Goal: Information Seeking & Learning: Learn about a topic

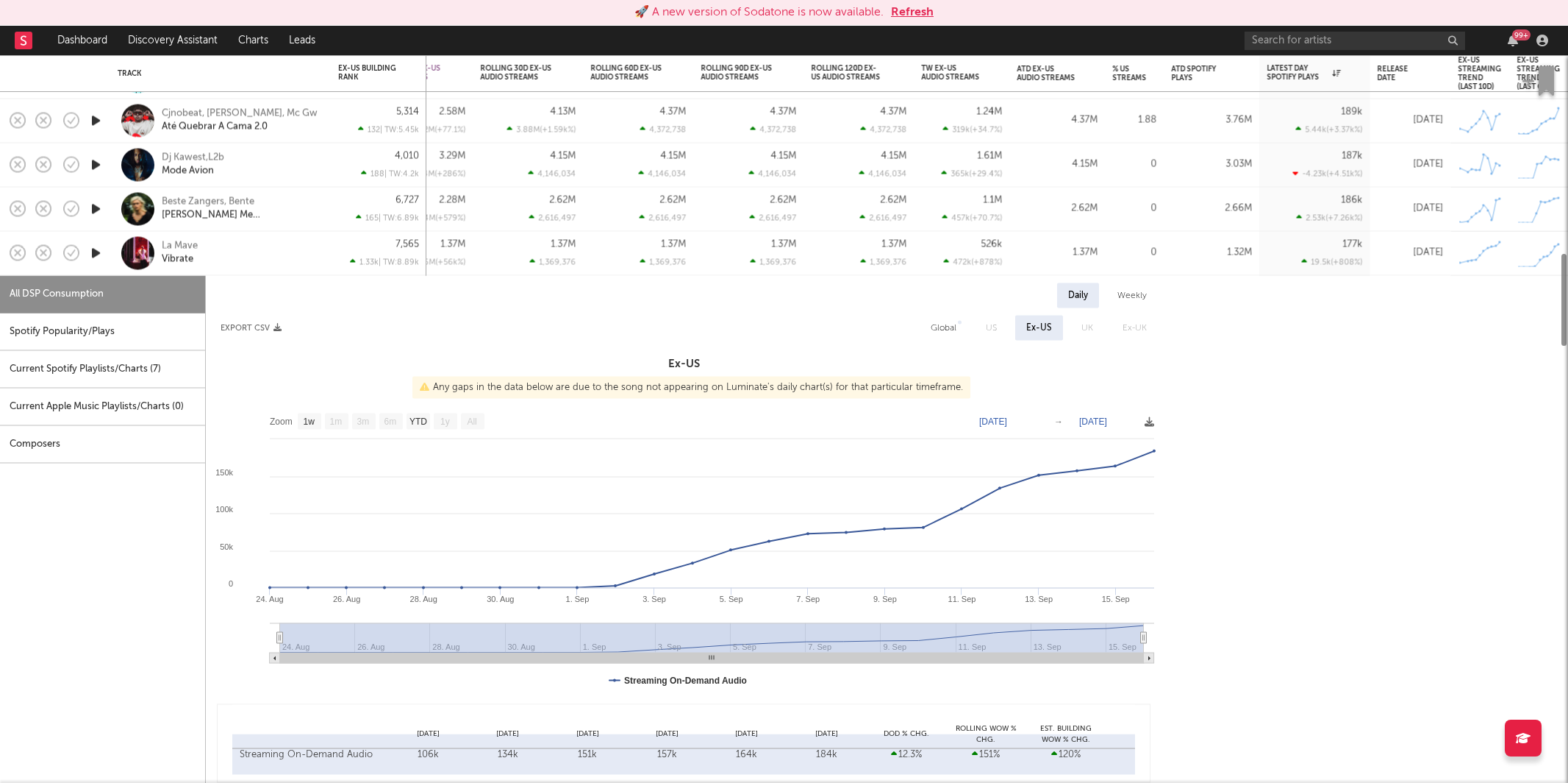
select select "1w"
click at [936, 6] on div "🚀 A new version of Sodatone is now available. Refresh" at bounding box center [784, 12] width 1553 height 17
click at [920, 8] on button "Refresh" at bounding box center [912, 12] width 43 height 17
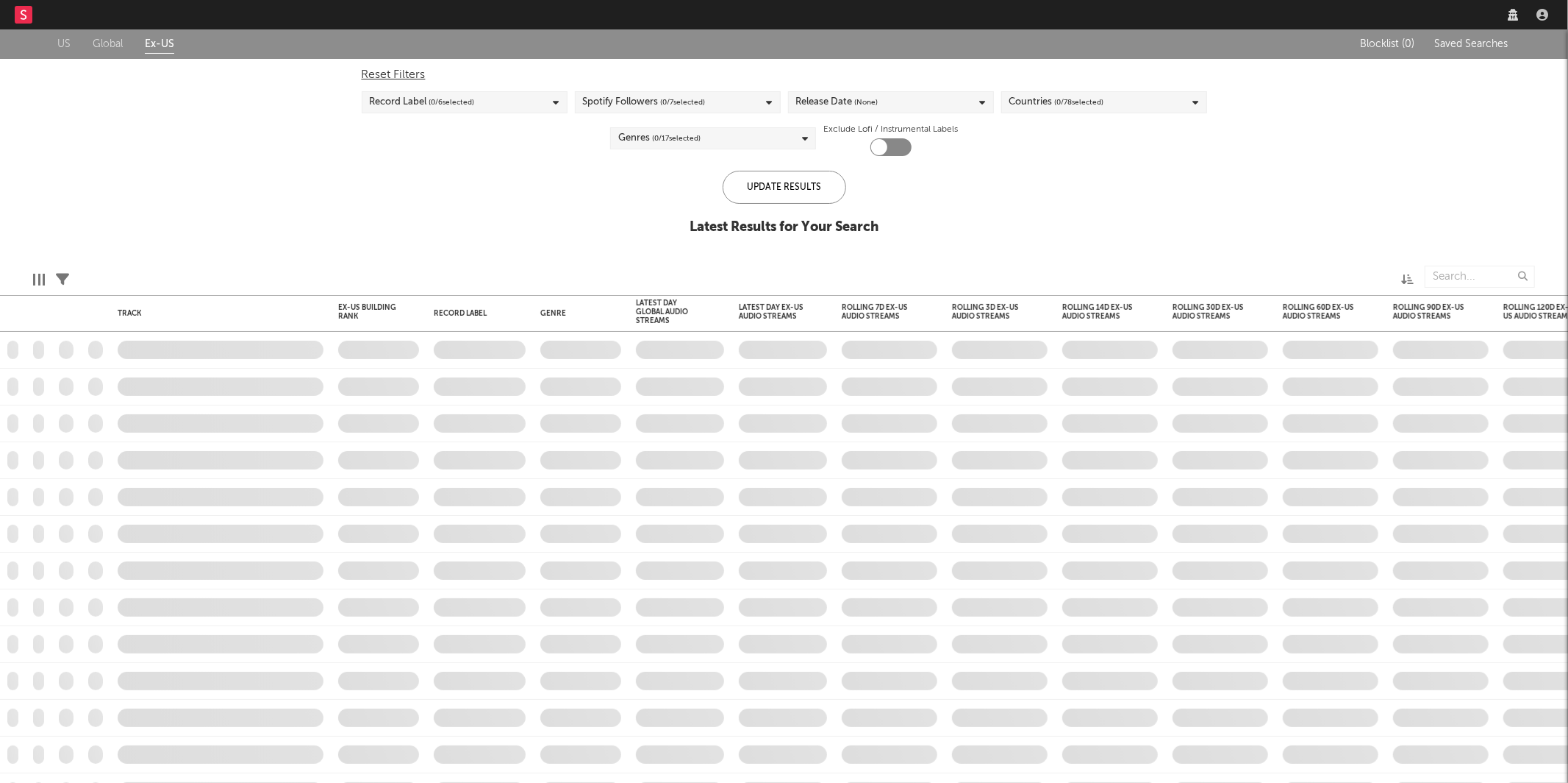
checkbox input "true"
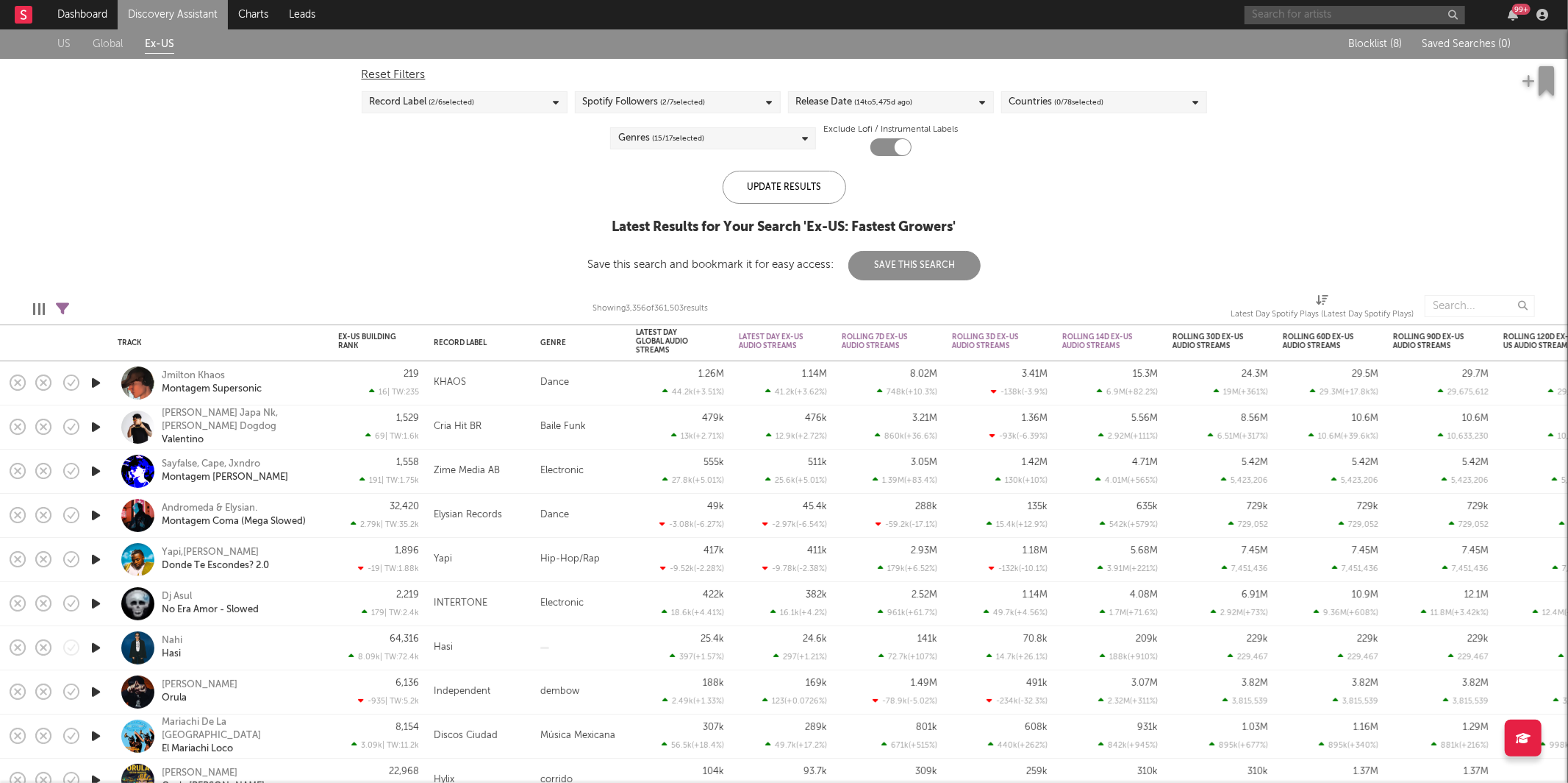
click at [1289, 6] on input "text" at bounding box center [1355, 14] width 220 height 18
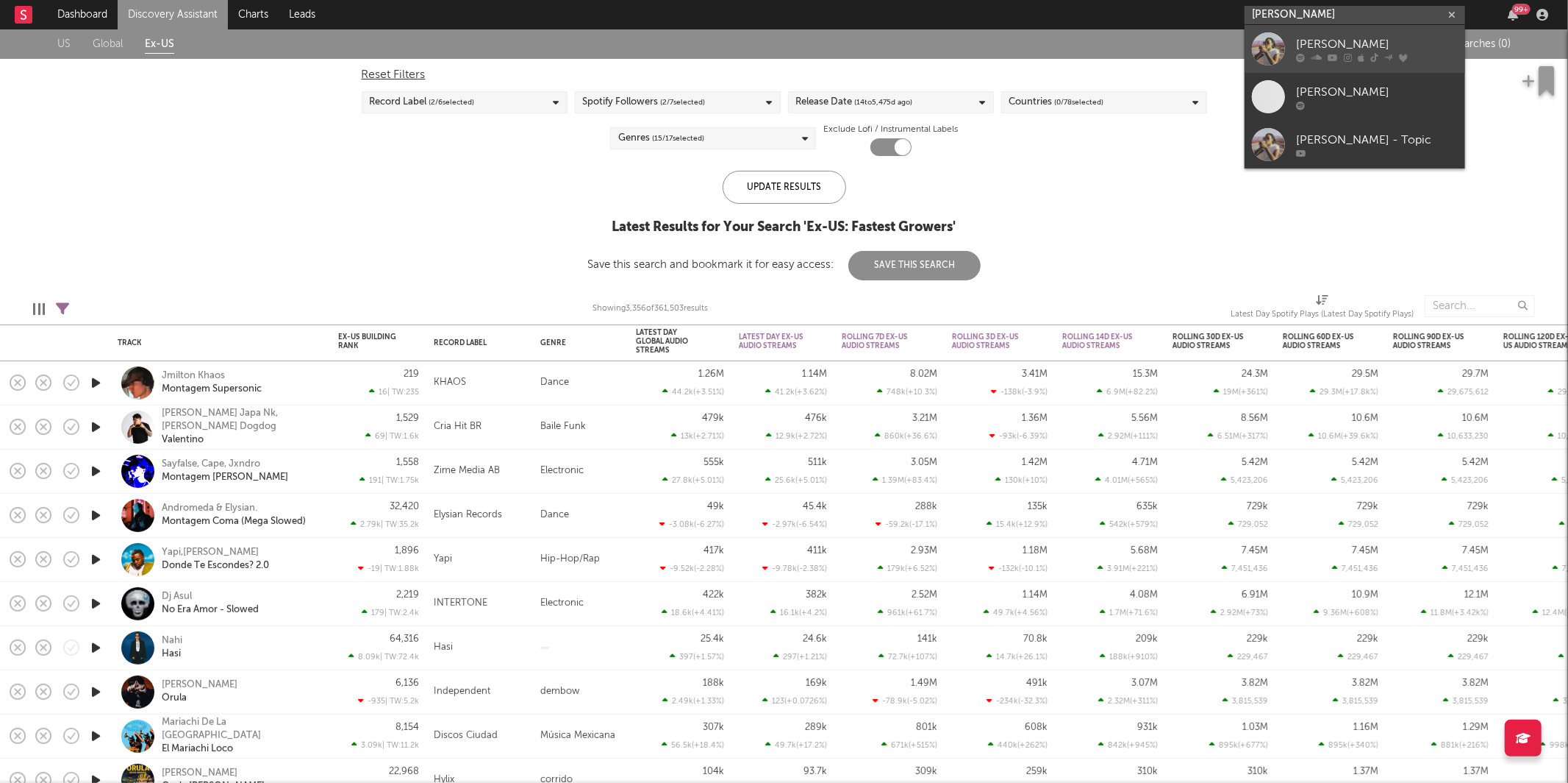
type input "[PERSON_NAME]"
click at [1348, 43] on div "[PERSON_NAME]" at bounding box center [1377, 44] width 162 height 17
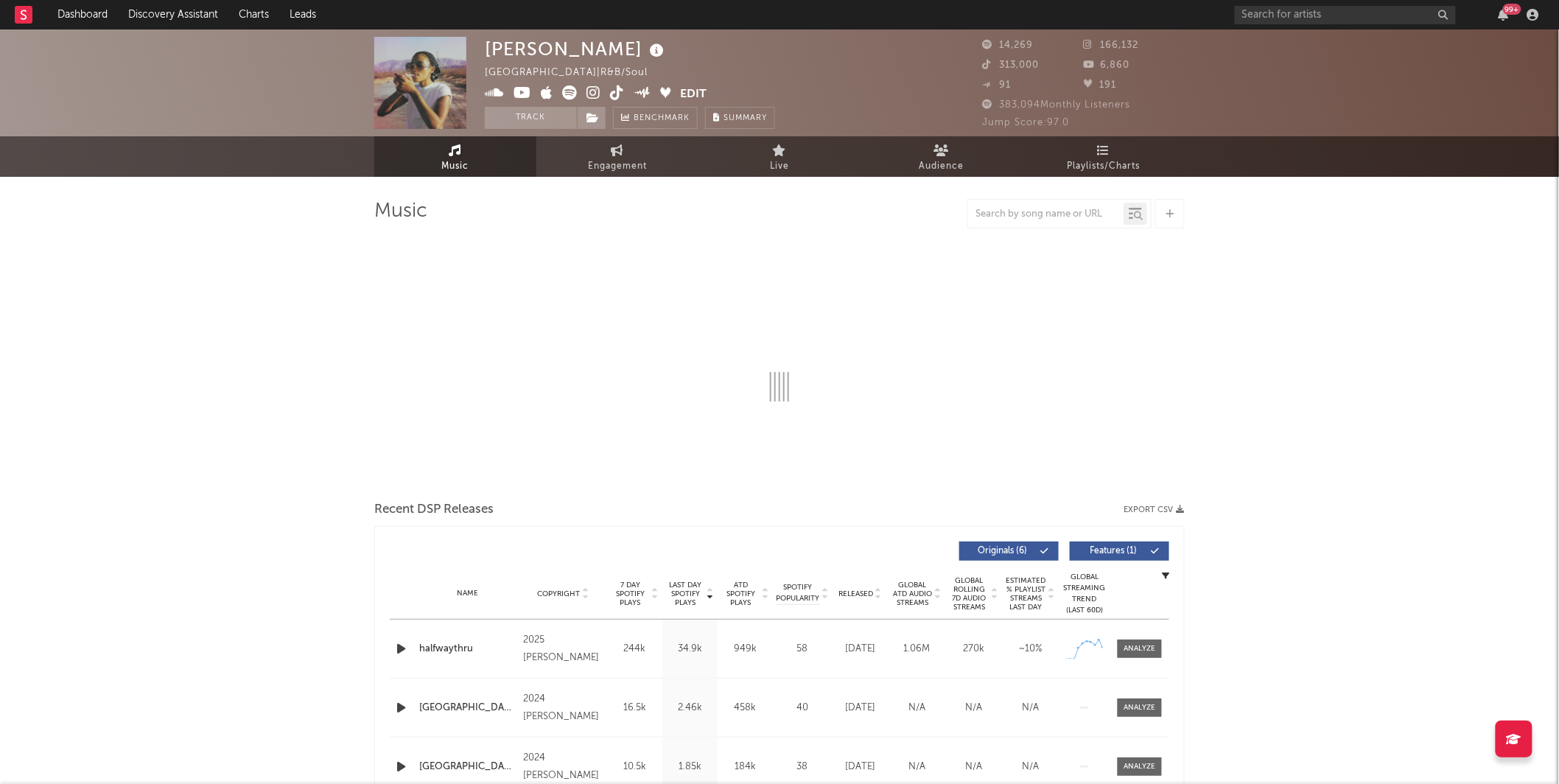
select select "6m"
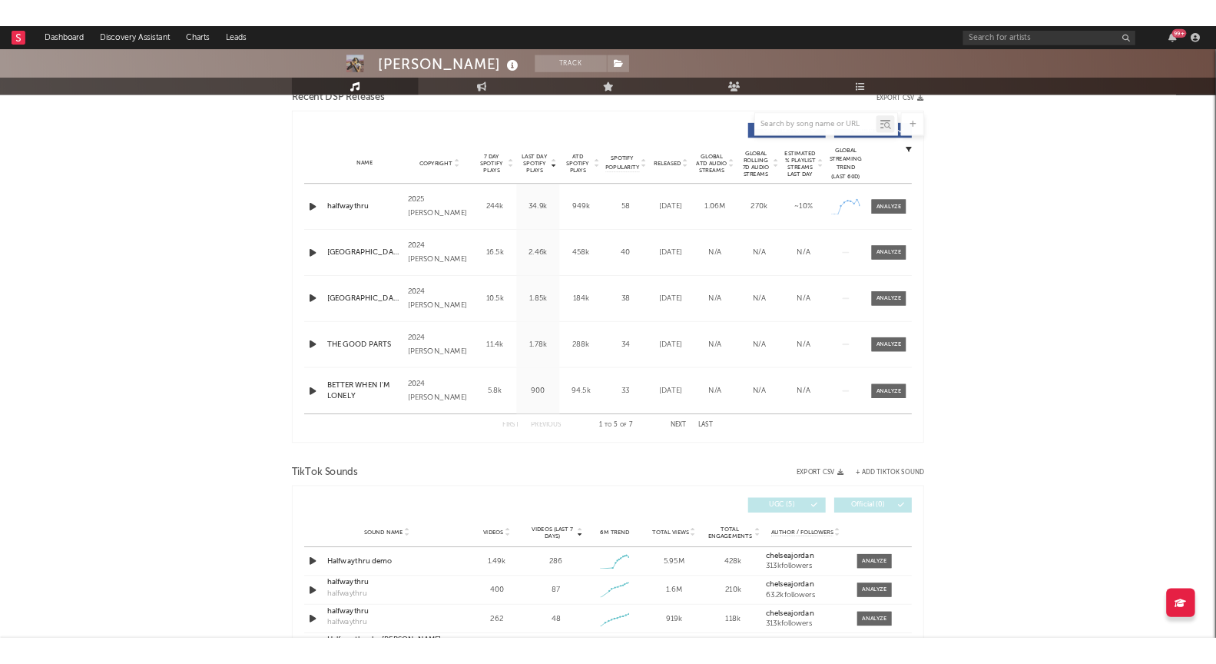
scroll to position [548, 0]
